Goal: Information Seeking & Learning: Learn about a topic

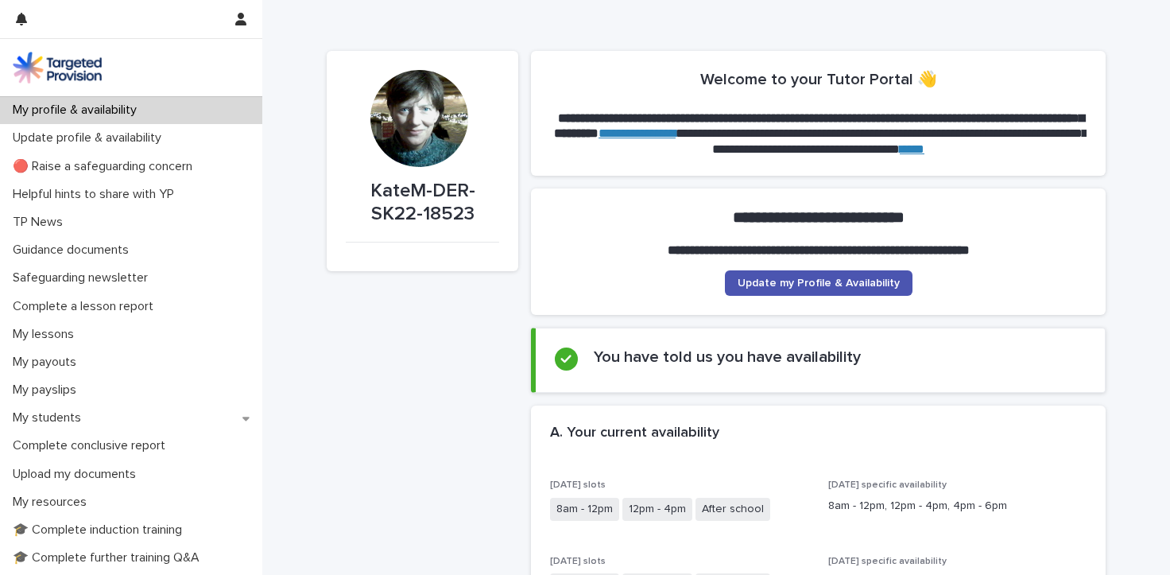
click at [145, 110] on p "My profile & availability" at bounding box center [77, 110] width 143 height 15
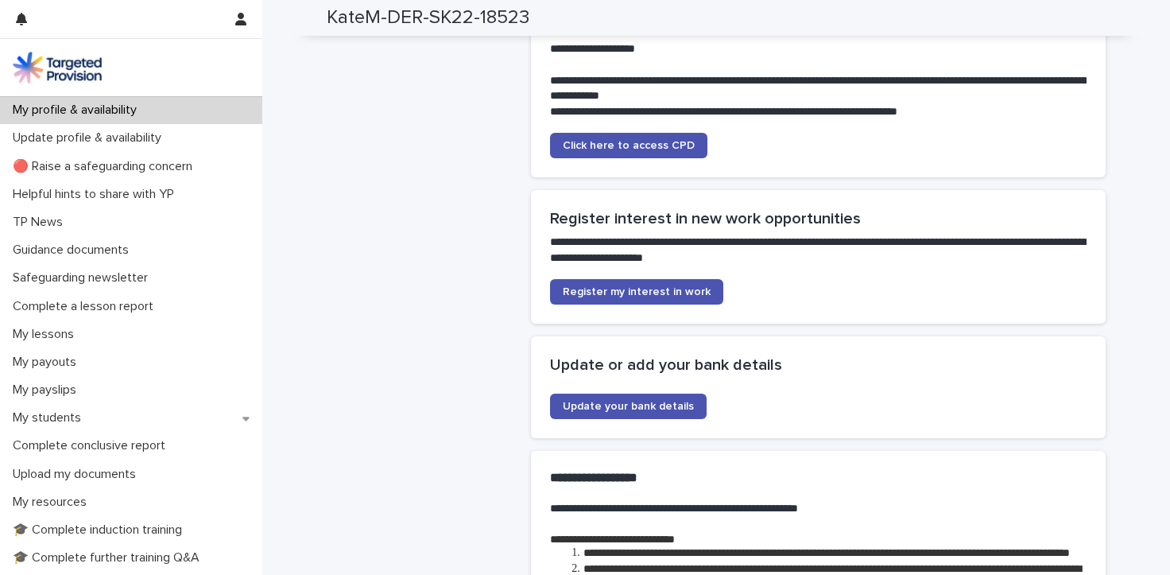
scroll to position [3696, 0]
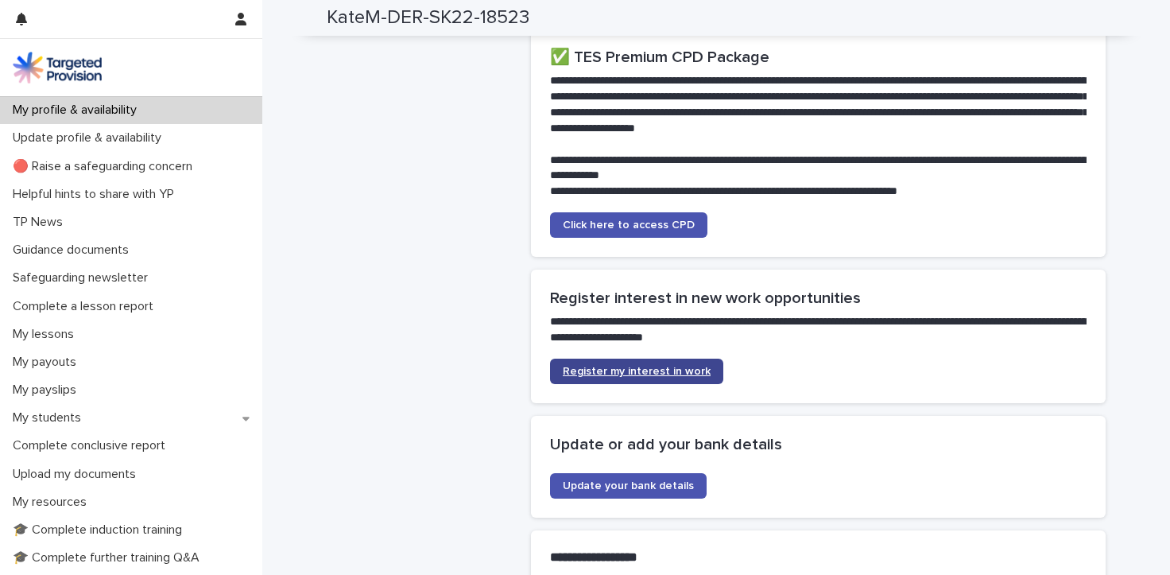
click at [580, 366] on span "Register my interest in work" at bounding box center [637, 371] width 148 height 11
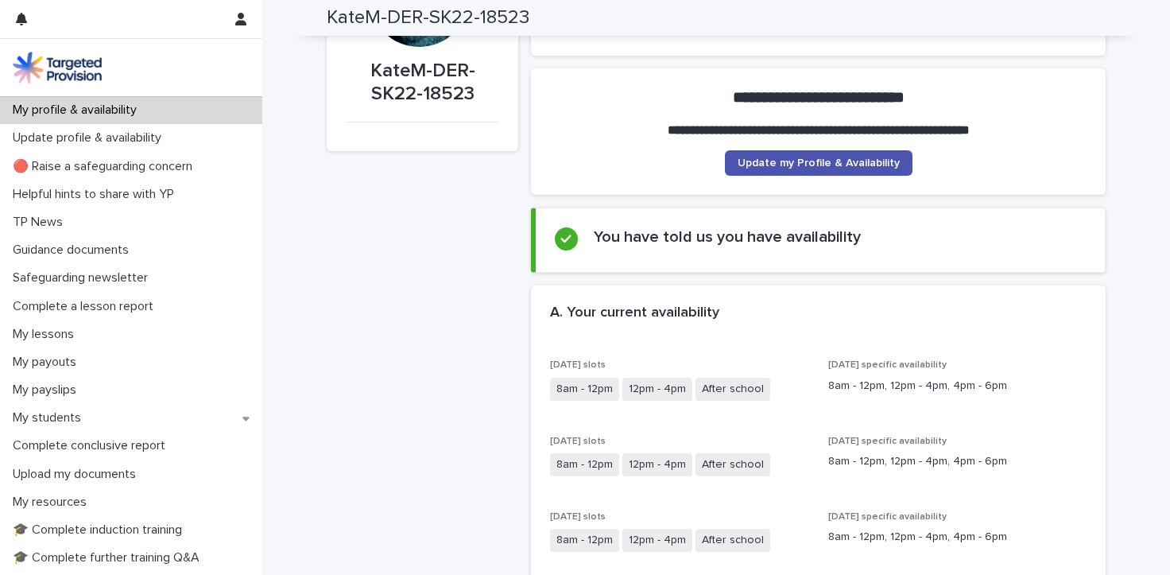
scroll to position [0, 0]
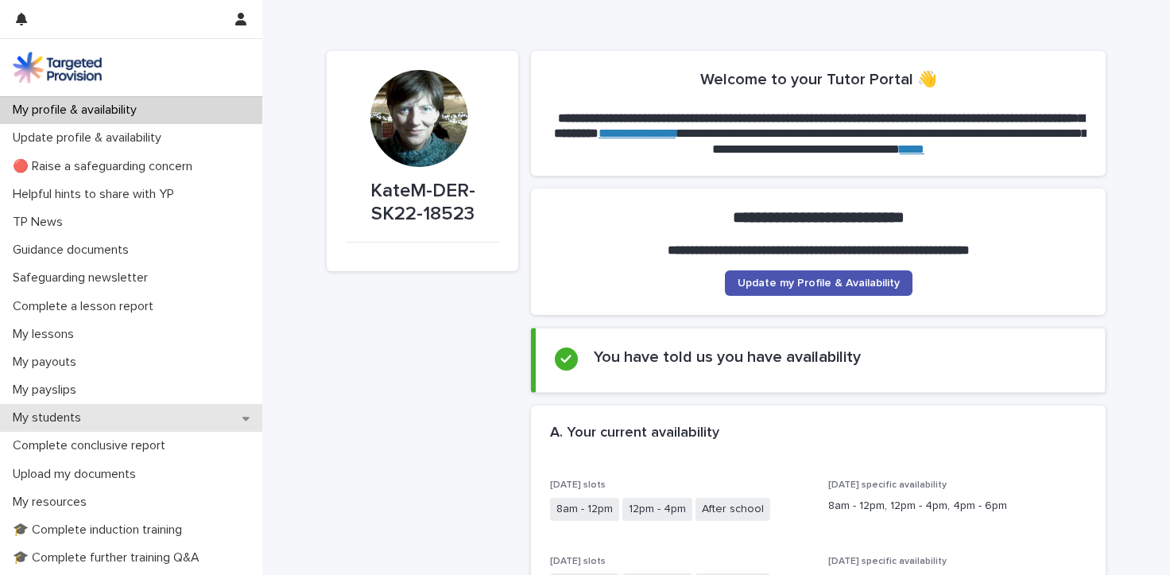
click at [62, 420] on p "My students" at bounding box center [49, 417] width 87 height 15
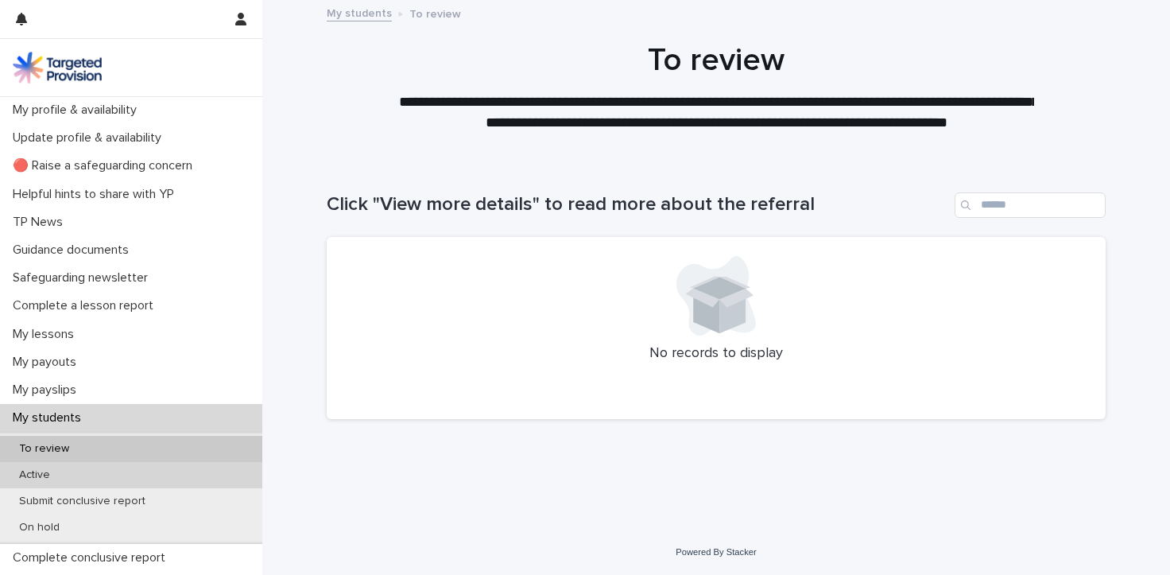
click at [36, 479] on p "Active" at bounding box center [34, 475] width 56 height 14
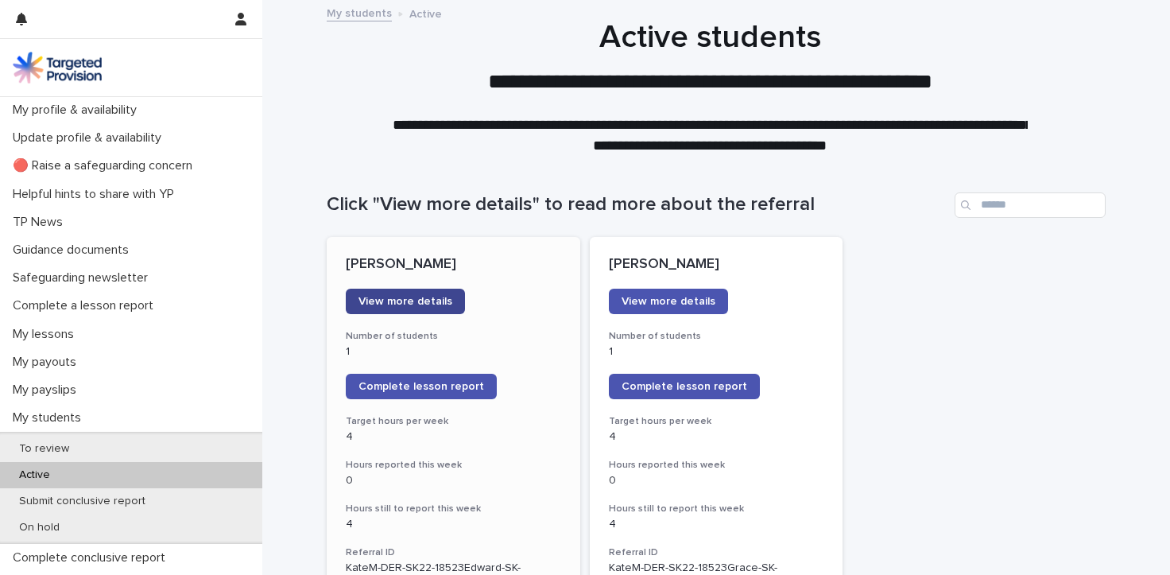
click at [389, 304] on span "View more details" at bounding box center [405, 301] width 94 height 11
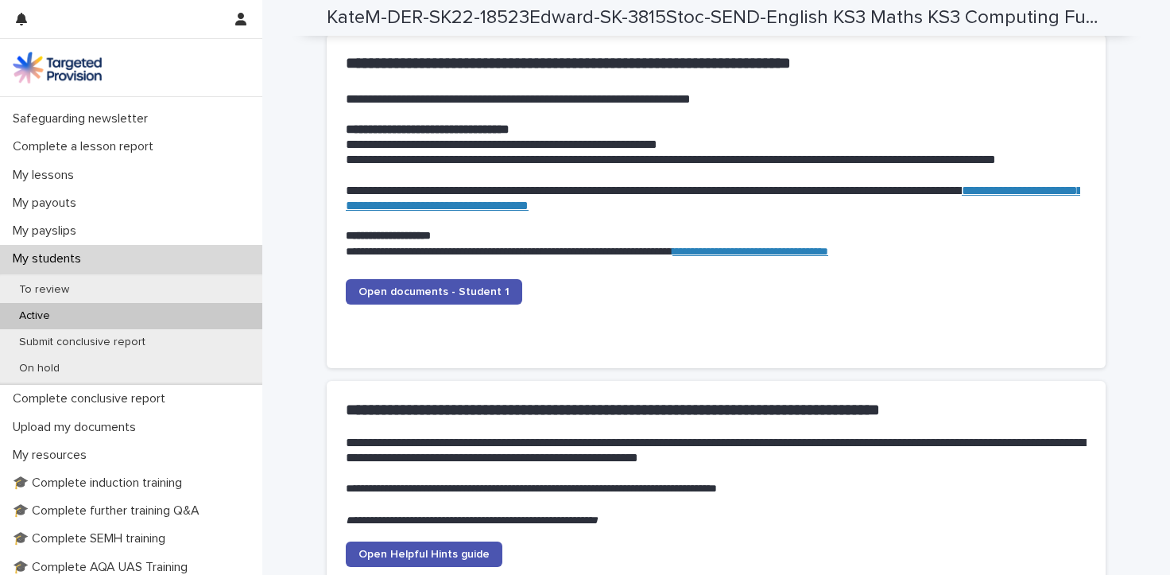
scroll to position [1545, 0]
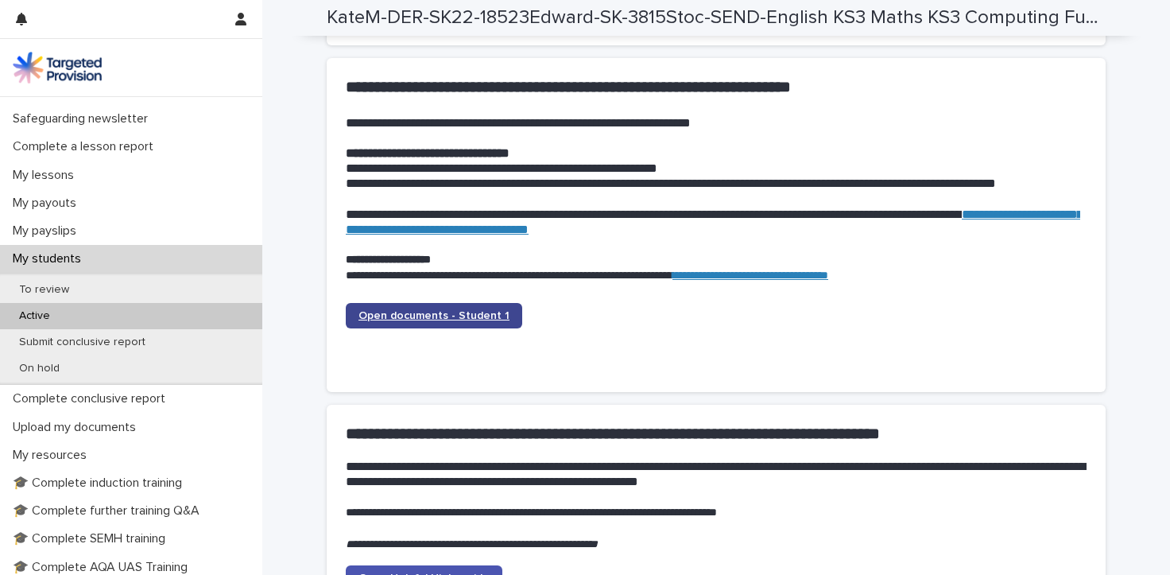
click at [404, 312] on span "Open documents - Student 1" at bounding box center [433, 315] width 151 height 11
click at [397, 315] on span "Open documents - Student 1" at bounding box center [433, 315] width 151 height 11
